Goal: Information Seeking & Learning: Learn about a topic

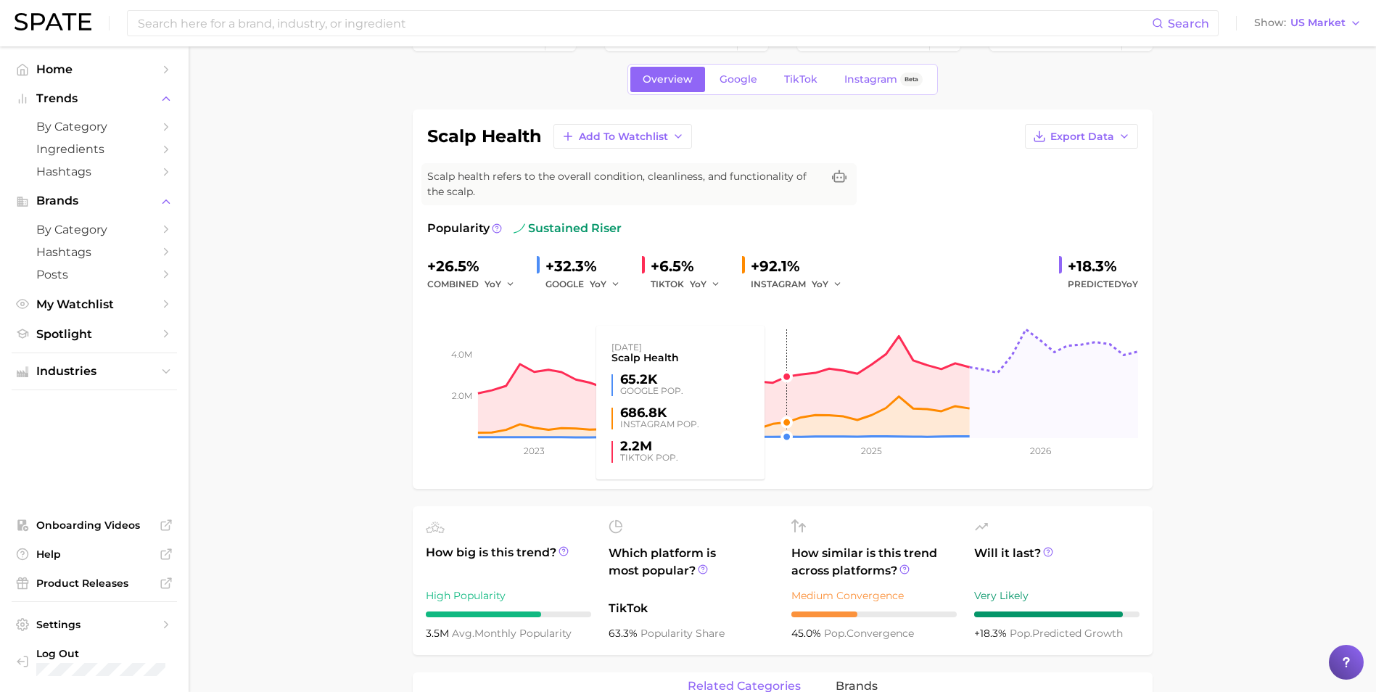
scroll to position [73, 0]
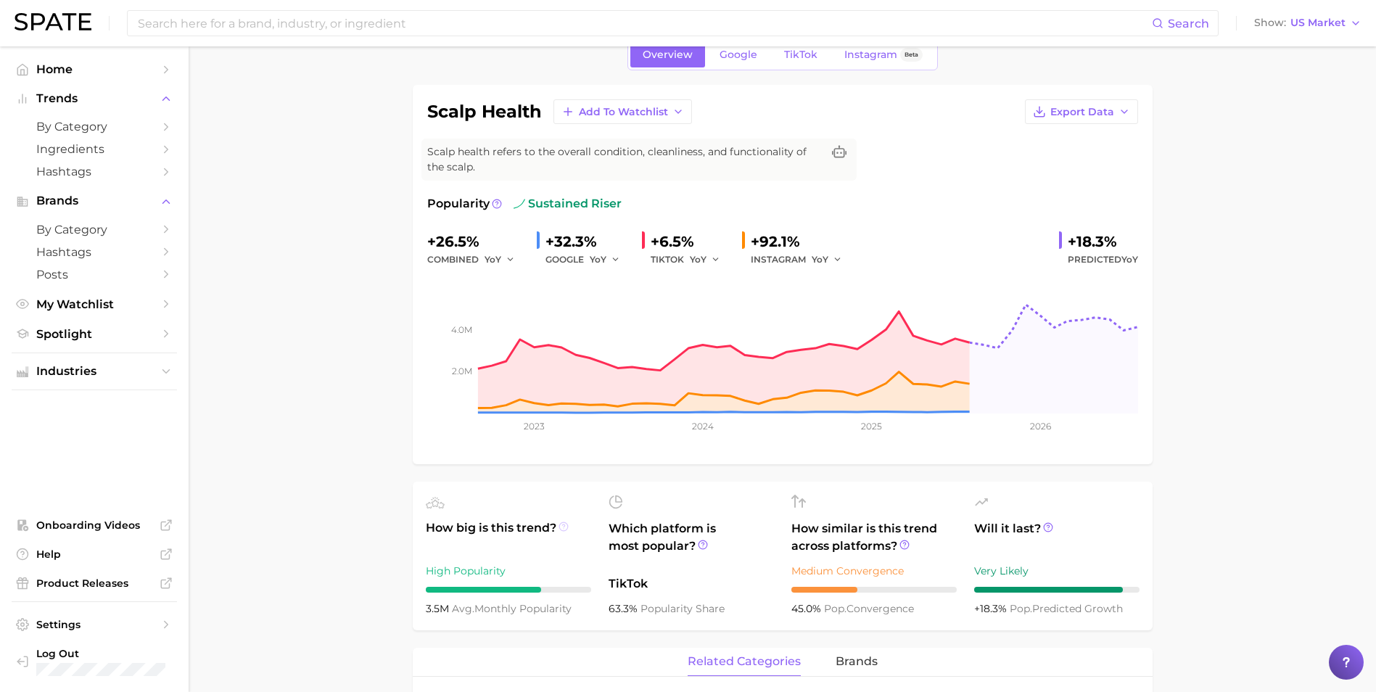
click at [564, 528] on icon at bounding box center [564, 527] width 10 height 10
click at [440, 504] on icon at bounding box center [441, 505] width 6 height 7
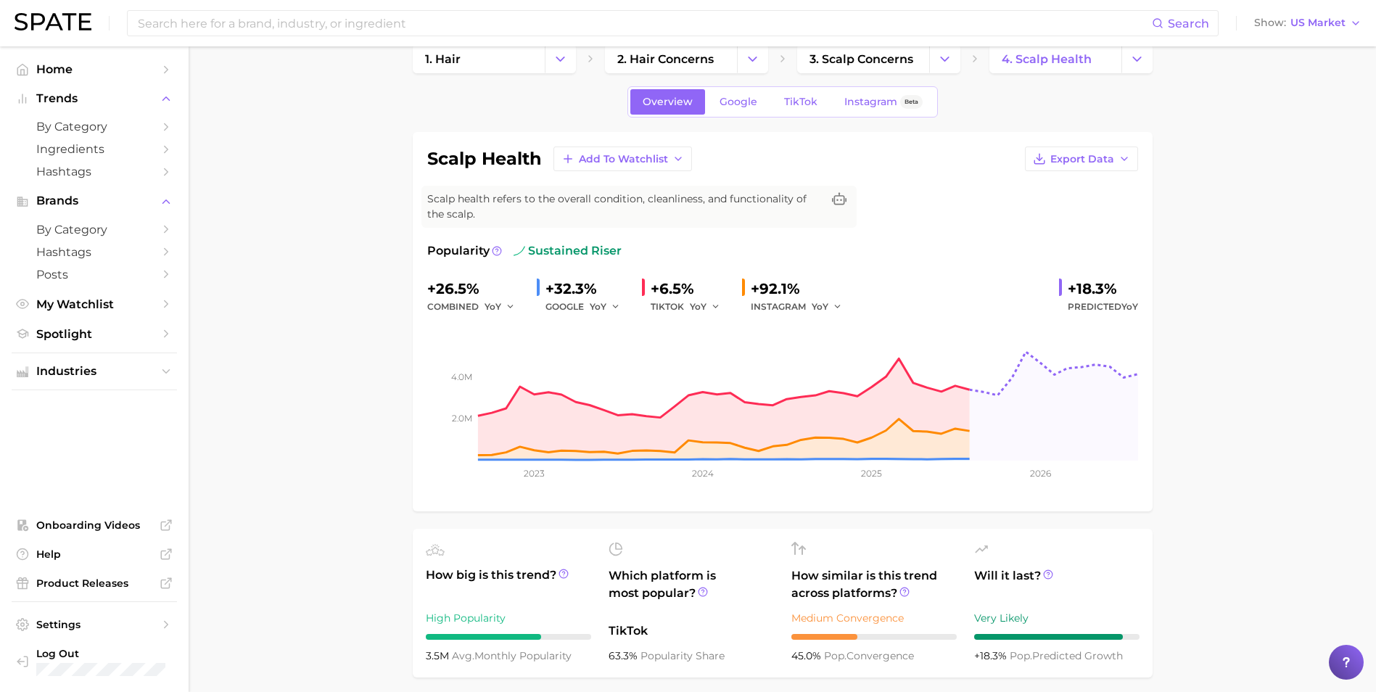
scroll to position [0, 0]
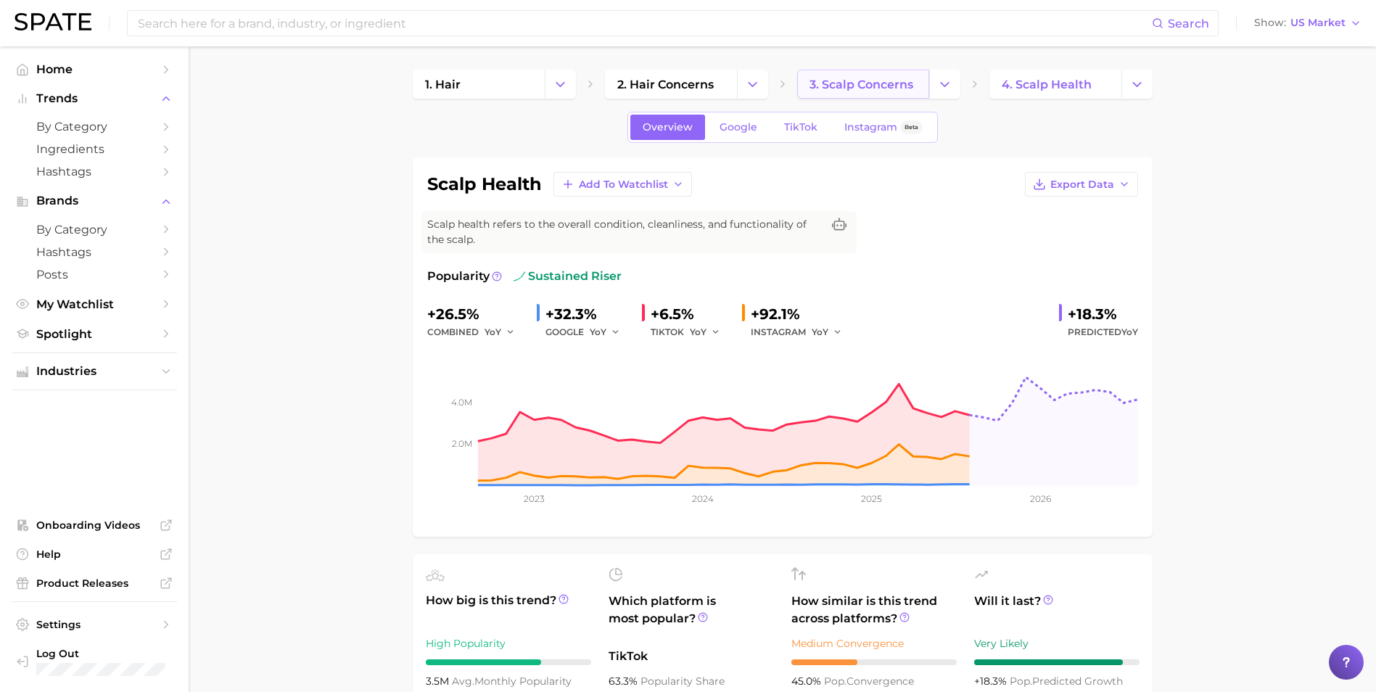
click at [908, 78] on span "3. scalp concerns" at bounding box center [862, 85] width 104 height 14
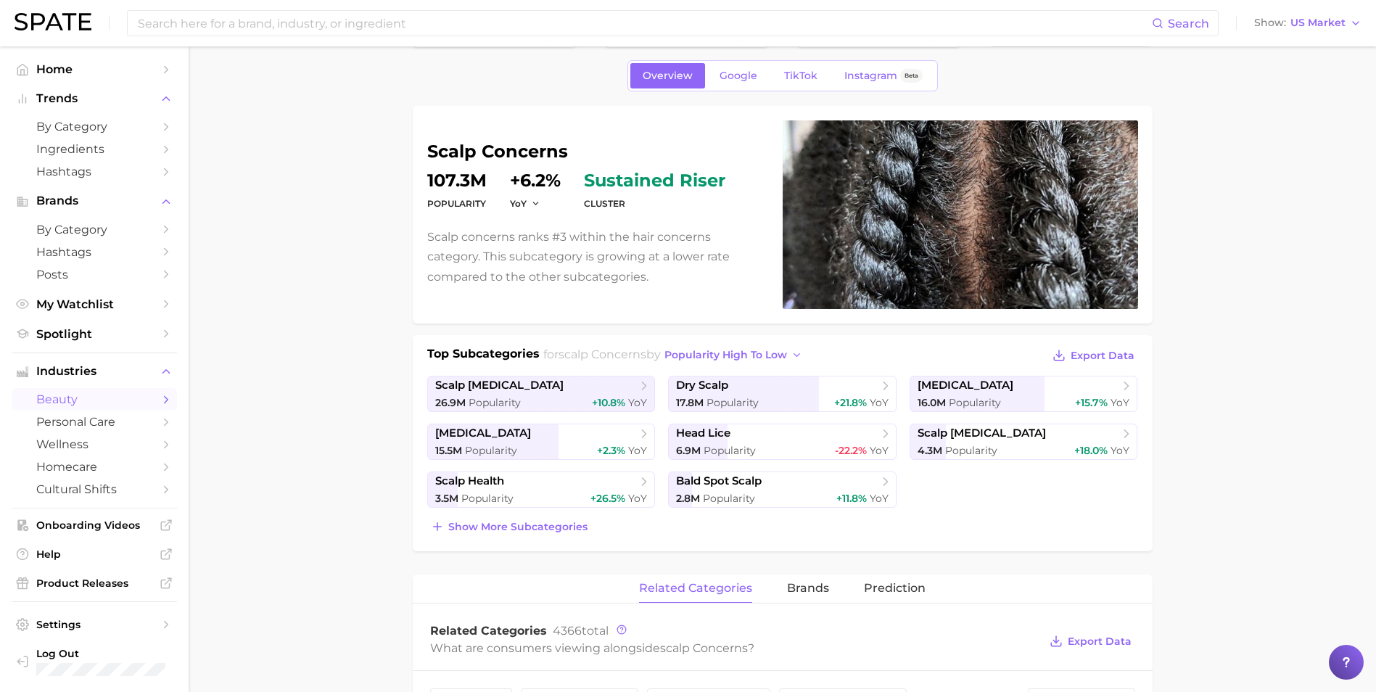
scroll to position [73, 0]
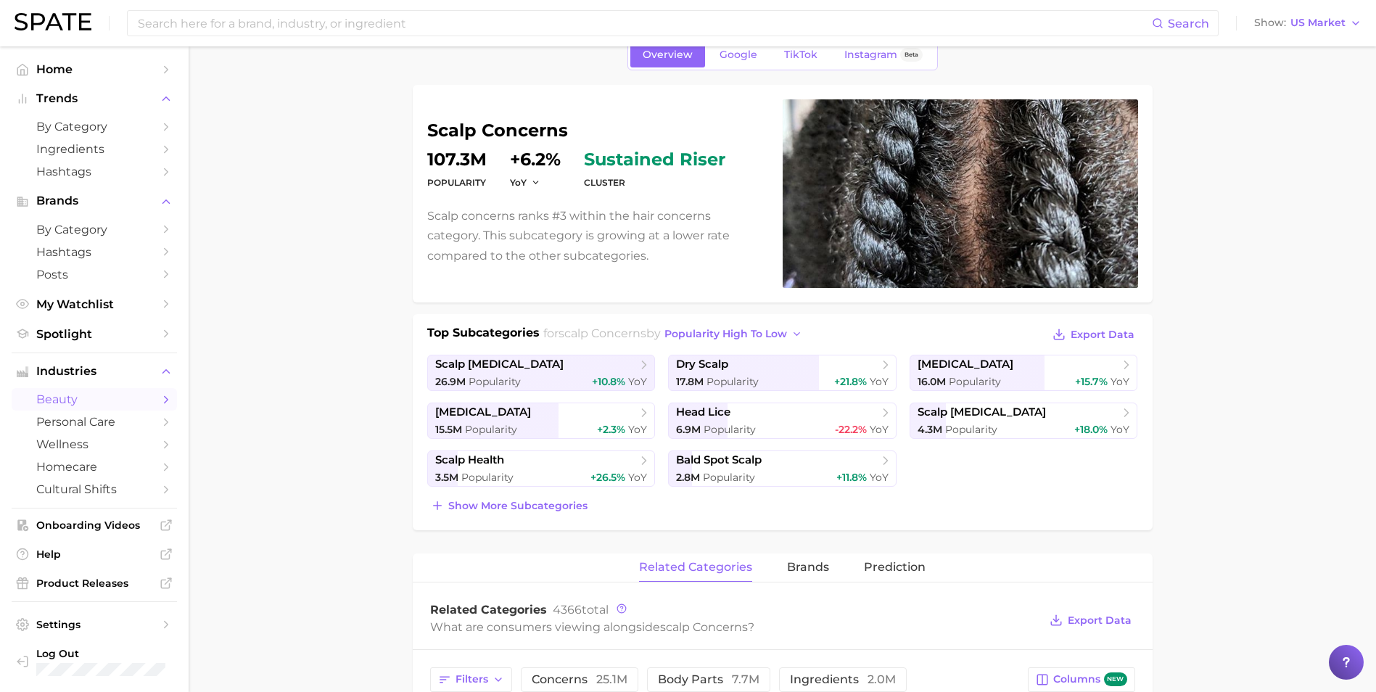
drag, startPoint x: 350, startPoint y: 400, endPoint x: 372, endPoint y: 380, distance: 30.3
click at [470, 160] on dd "107.3m" at bounding box center [456, 159] width 59 height 17
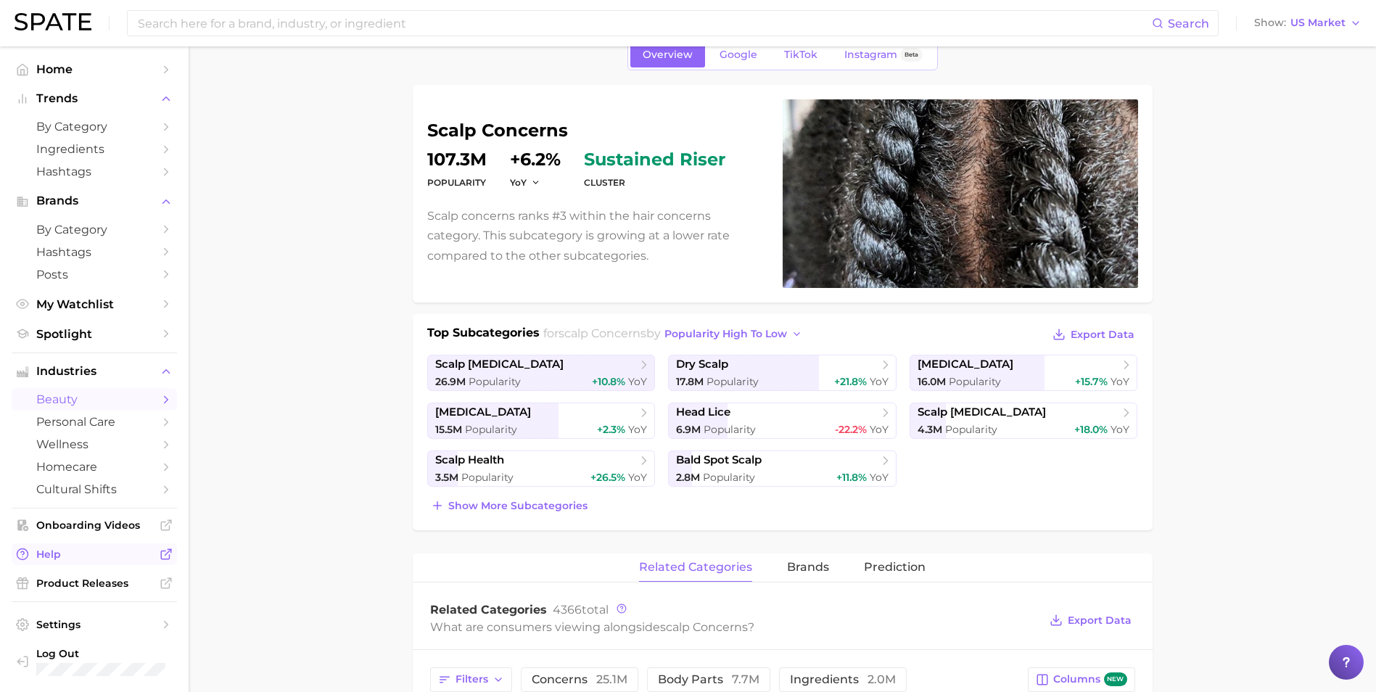
click at [147, 549] on span "Help" at bounding box center [94, 554] width 116 height 13
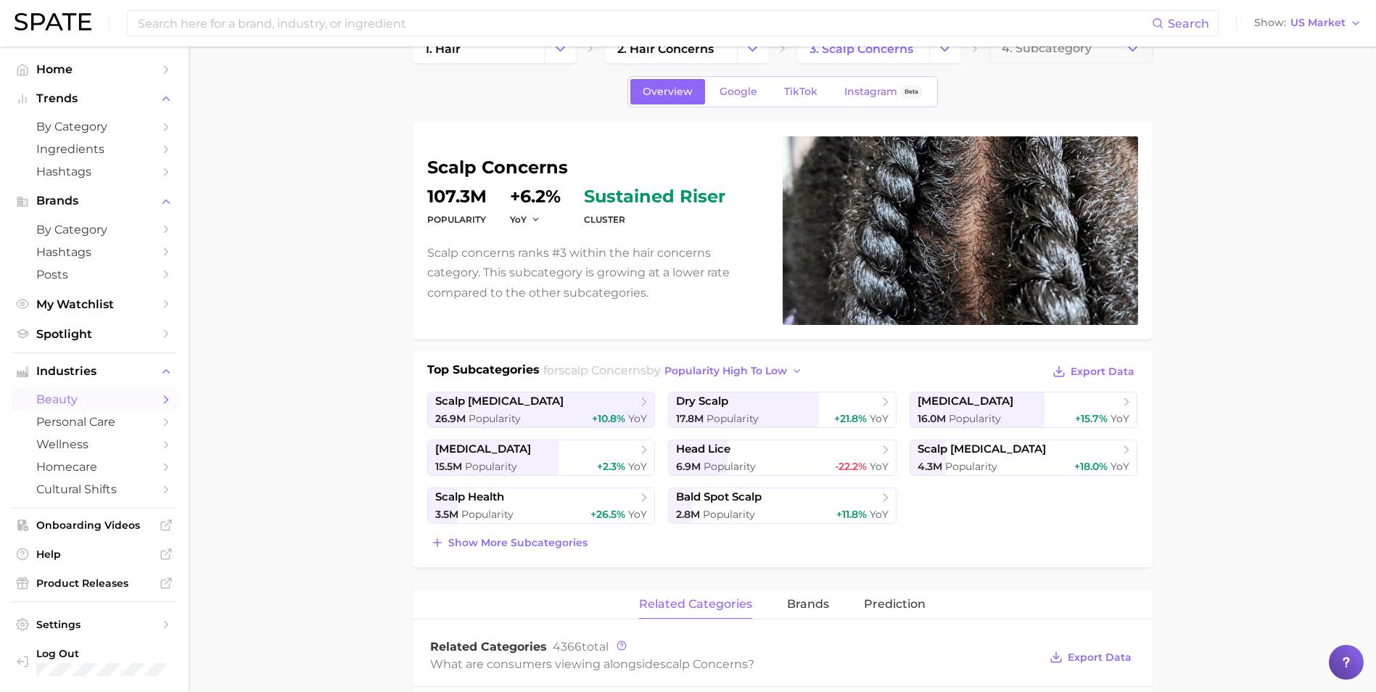
scroll to position [25, 0]
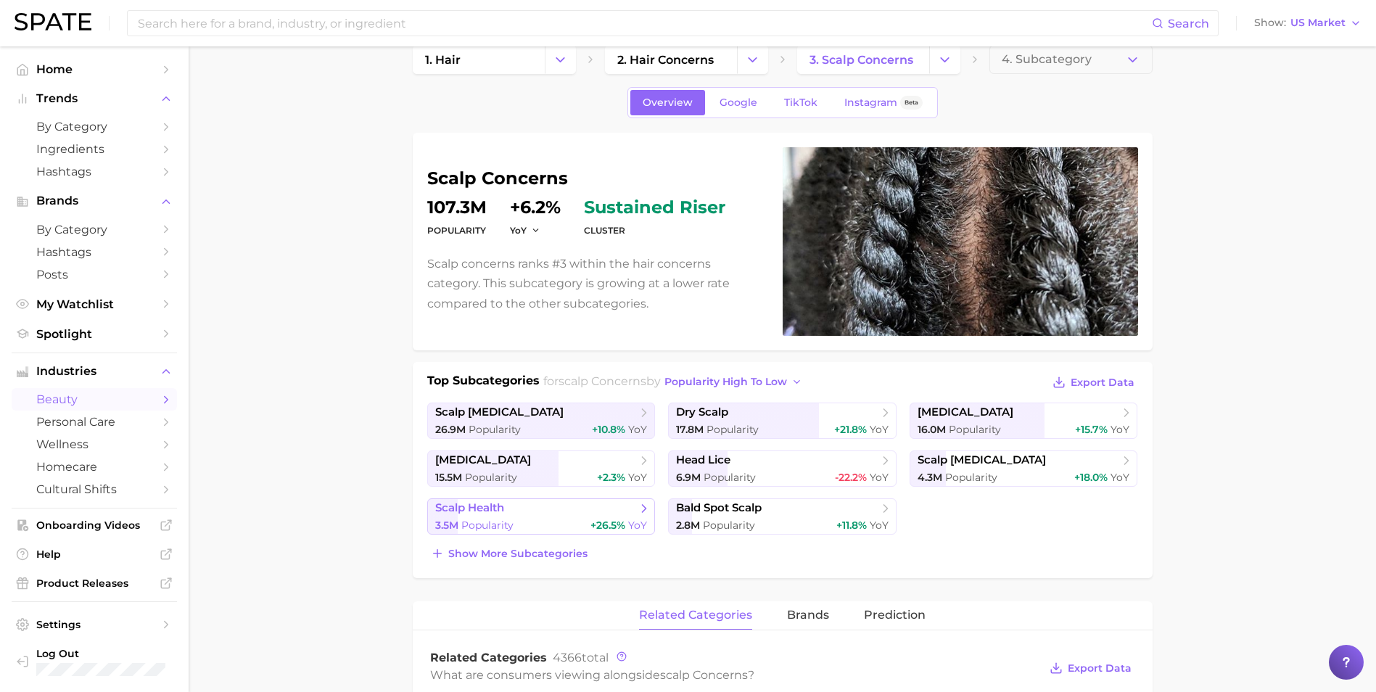
click at [602, 519] on span "+26.5%" at bounding box center [608, 525] width 35 height 13
